Goal: Task Accomplishment & Management: Manage account settings

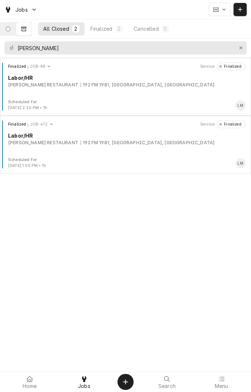
click at [11, 33] on button "Dynamic Content Wrapper" at bounding box center [7, 28] width 15 height 13
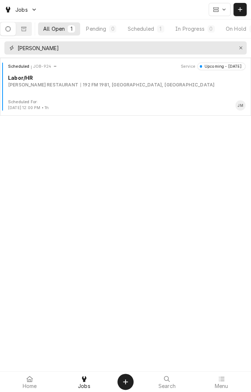
click at [240, 48] on icon "Erase input" at bounding box center [240, 47] width 3 height 3
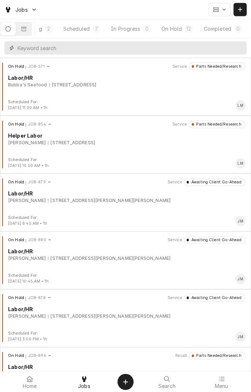
scroll to position [0, 66]
click at [175, 34] on button "On Hold 12" at bounding box center [176, 28] width 41 height 13
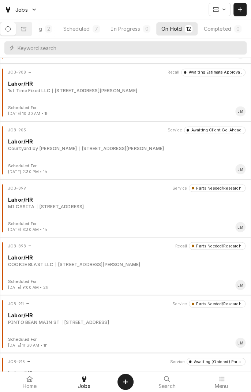
scroll to position [380, 0]
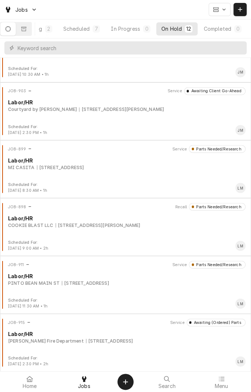
click at [67, 344] on div "JOB-915 Service Awaiting (Ordered) Parts Labor/HR Refugio Fire Department 1604 …" at bounding box center [125, 336] width 245 height 37
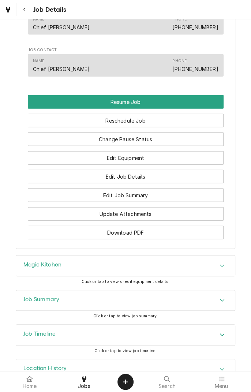
scroll to position [509, 0]
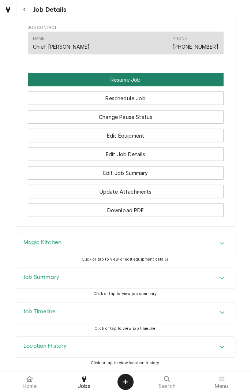
click at [137, 85] on button "Resume Job" at bounding box center [126, 80] width 196 height 14
